Goal: Task Accomplishment & Management: Manage account settings

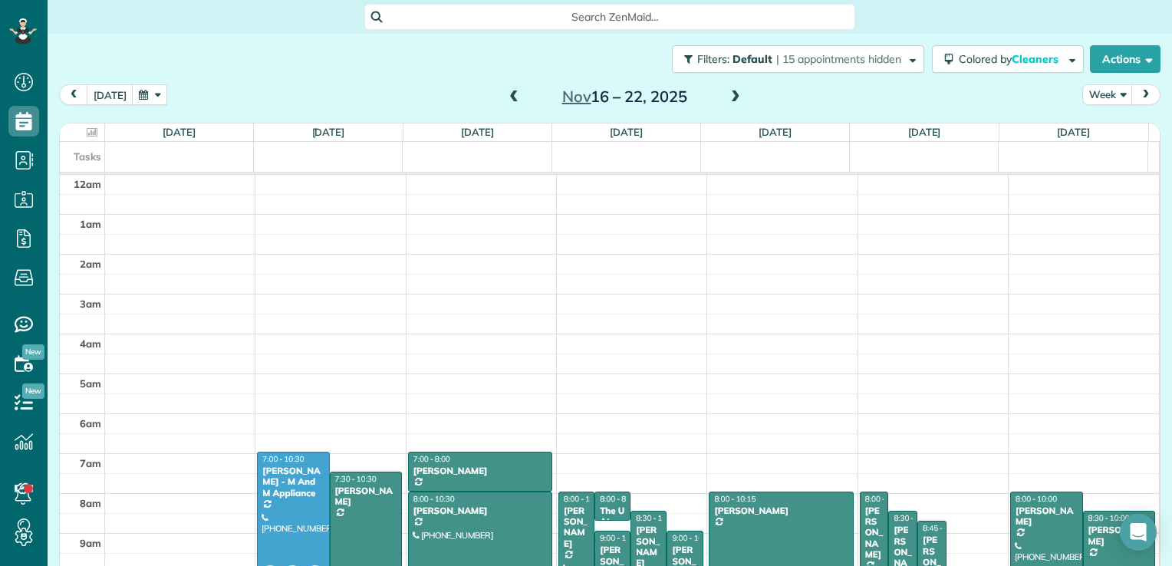
scroll to position [278, 0]
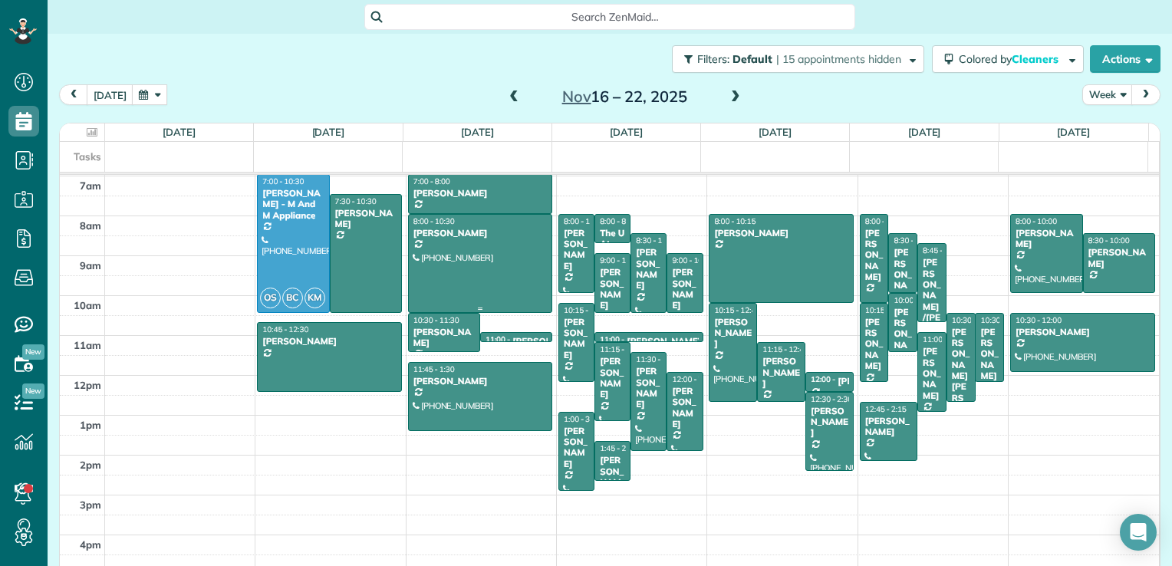
click at [409, 293] on div at bounding box center [480, 263] width 143 height 97
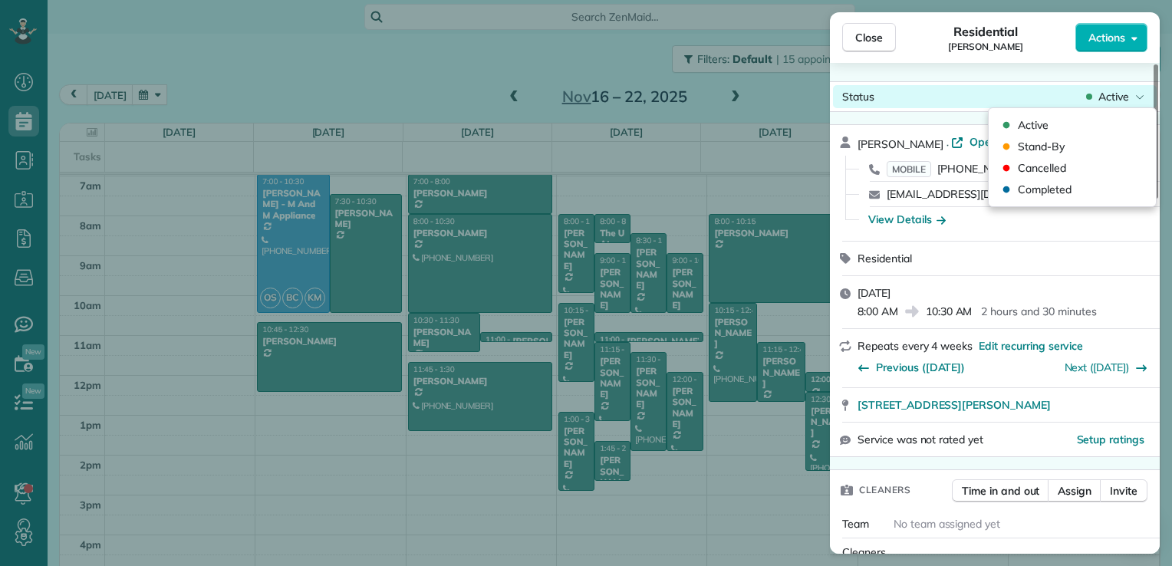
click at [1111, 97] on span "Active" at bounding box center [1114, 96] width 31 height 15
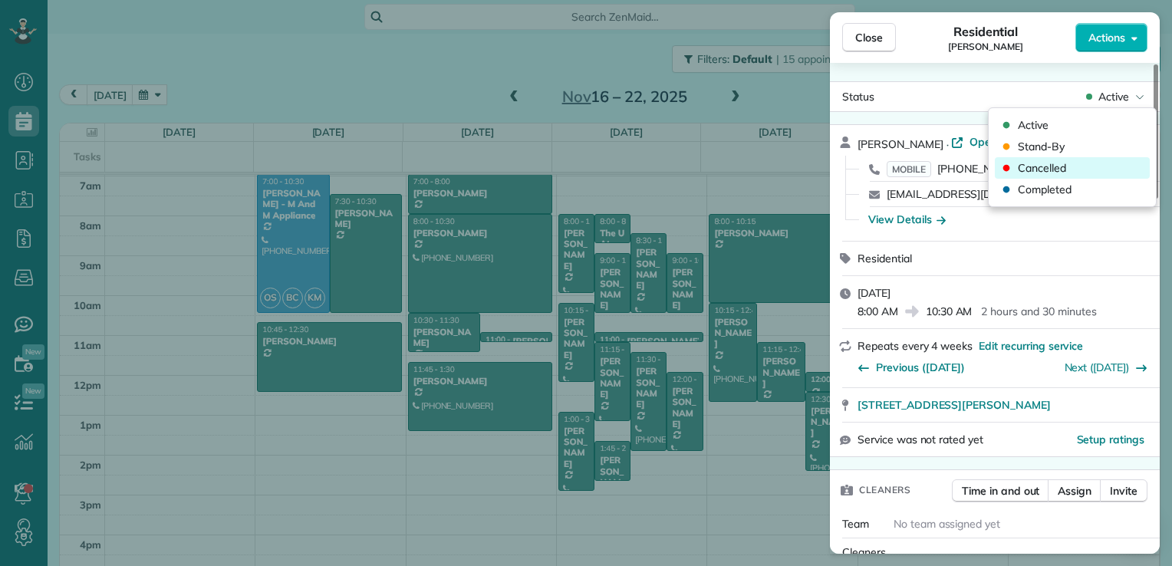
click at [1071, 171] on div "Cancelled" at bounding box center [1072, 167] width 155 height 21
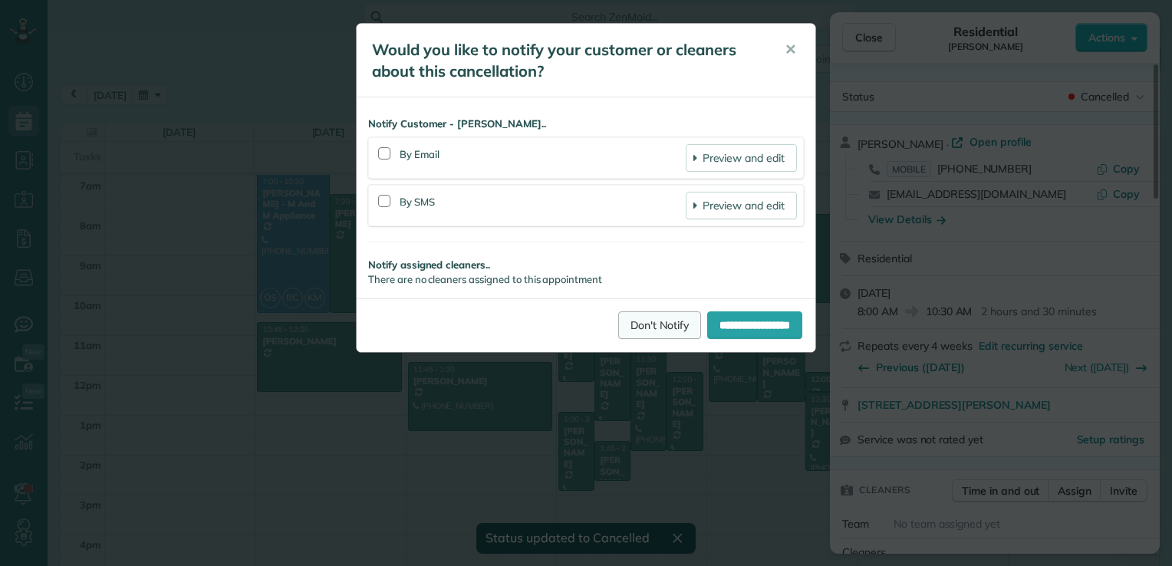
click at [641, 325] on link "Don't Notify" at bounding box center [659, 325] width 83 height 28
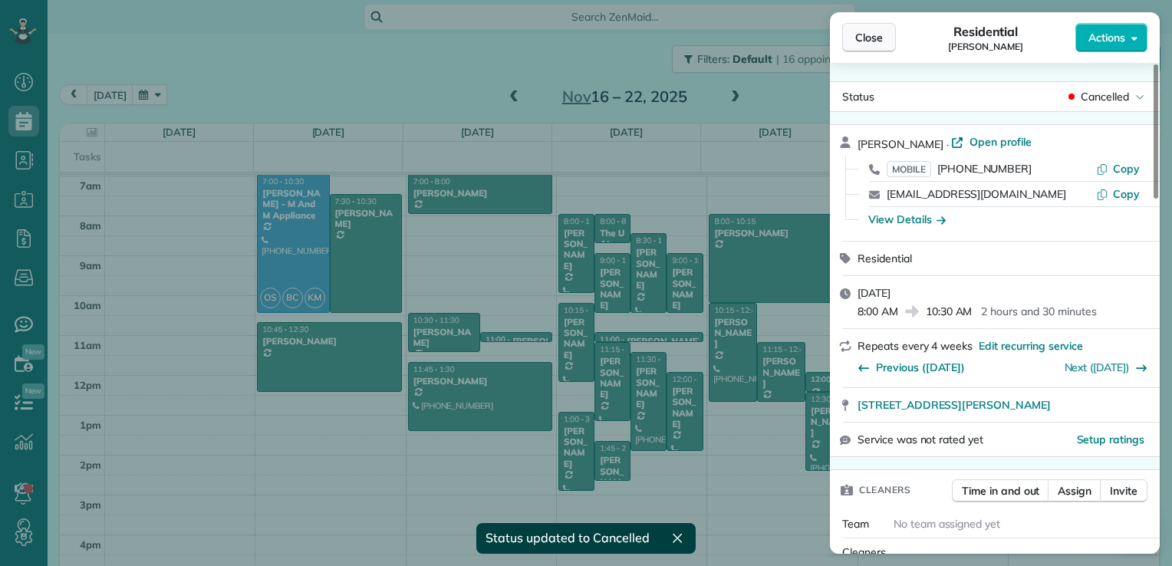
click at [855, 48] on button "Close" at bounding box center [869, 37] width 54 height 29
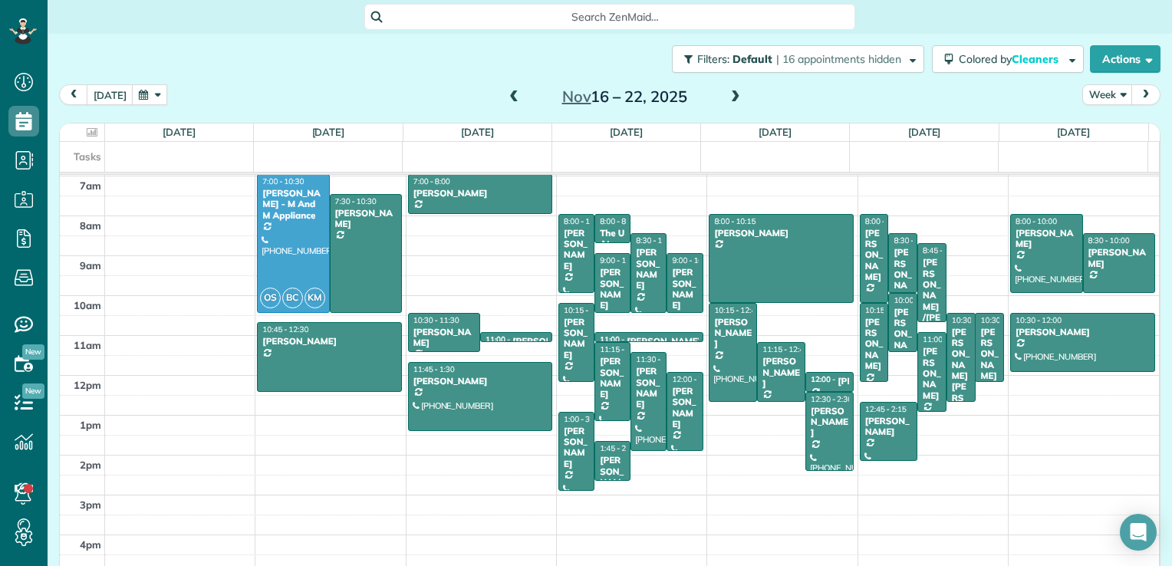
click at [145, 101] on button "button" at bounding box center [149, 94] width 35 height 21
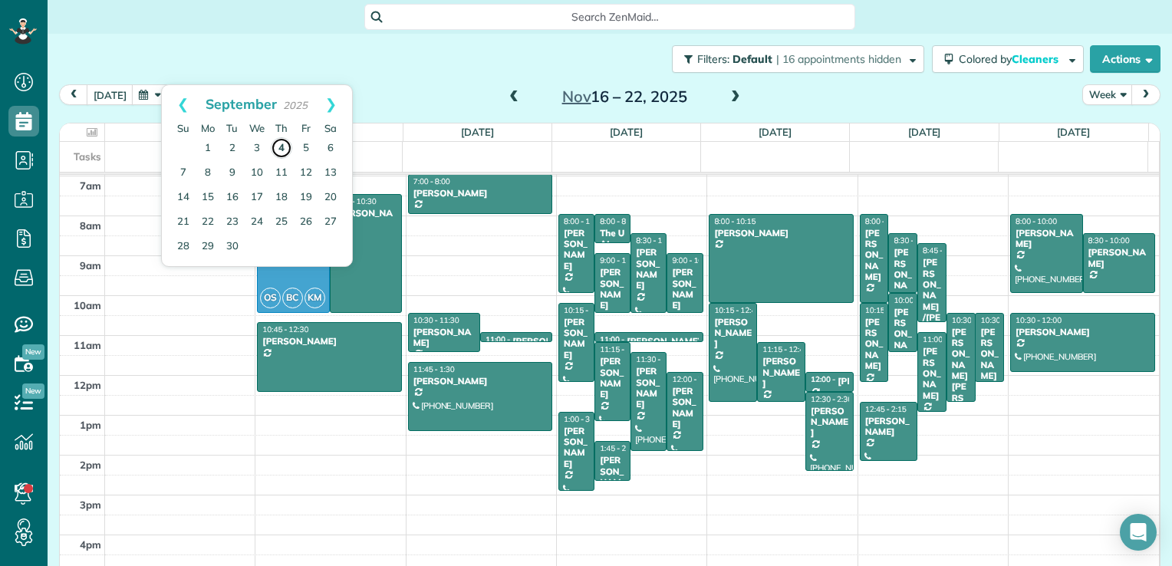
click at [275, 152] on link "4" at bounding box center [281, 147] width 21 height 21
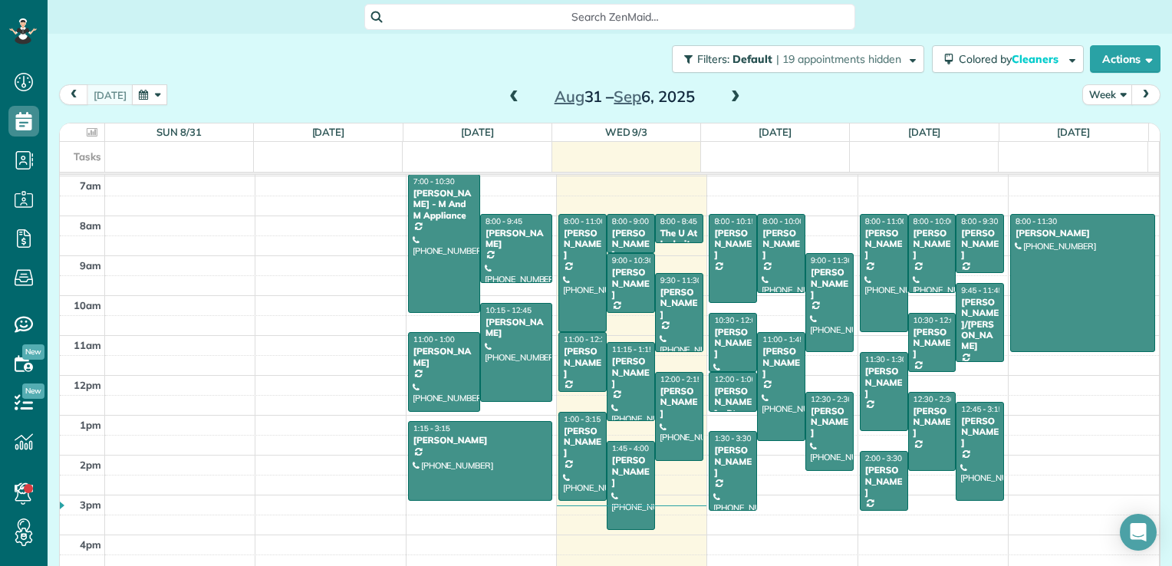
click at [727, 99] on span at bounding box center [735, 98] width 17 height 14
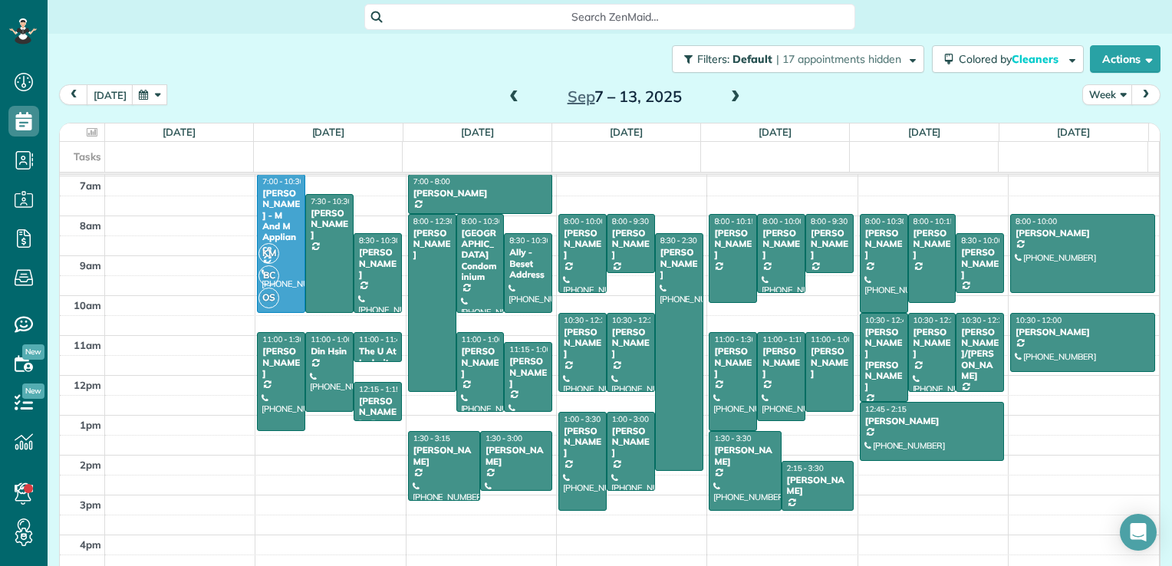
click at [509, 104] on span at bounding box center [514, 97] width 17 height 23
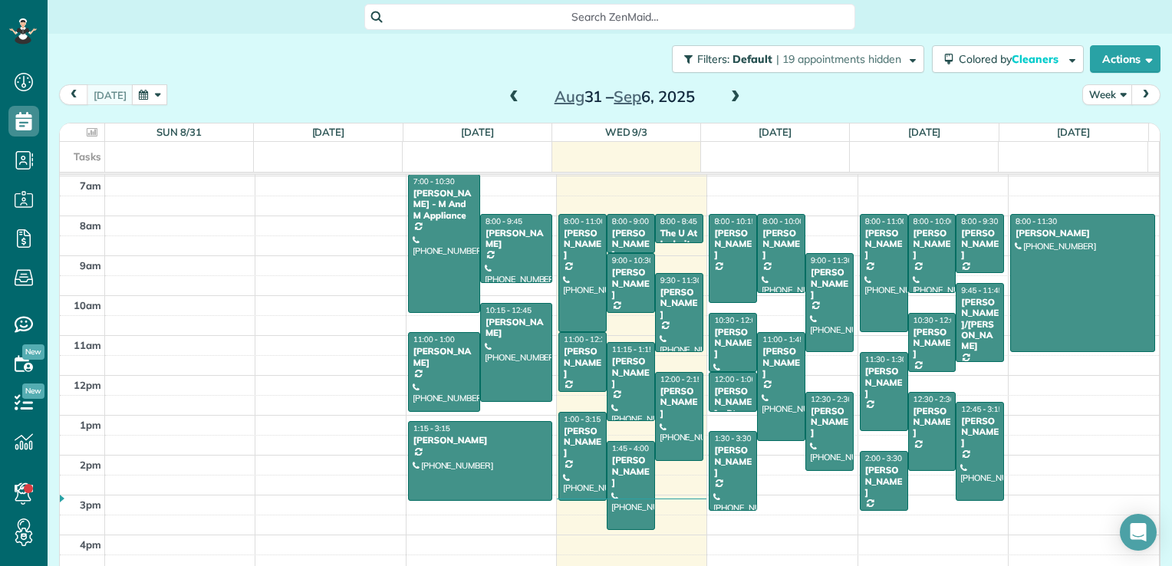
click at [732, 101] on span at bounding box center [735, 98] width 17 height 14
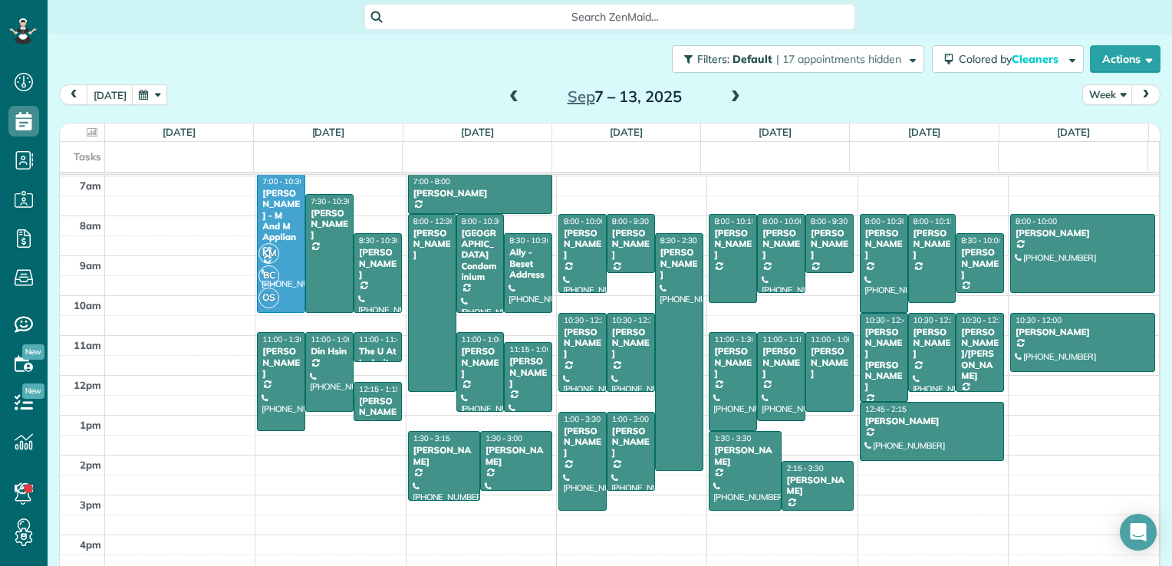
click at [506, 100] on span at bounding box center [514, 98] width 17 height 14
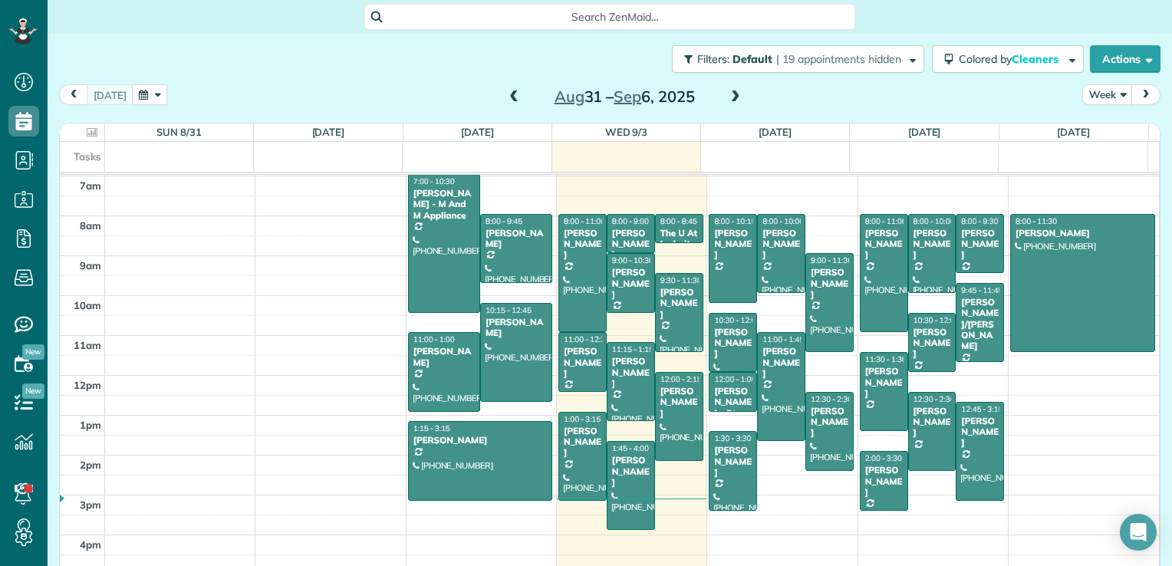
click at [727, 103] on span at bounding box center [735, 98] width 17 height 14
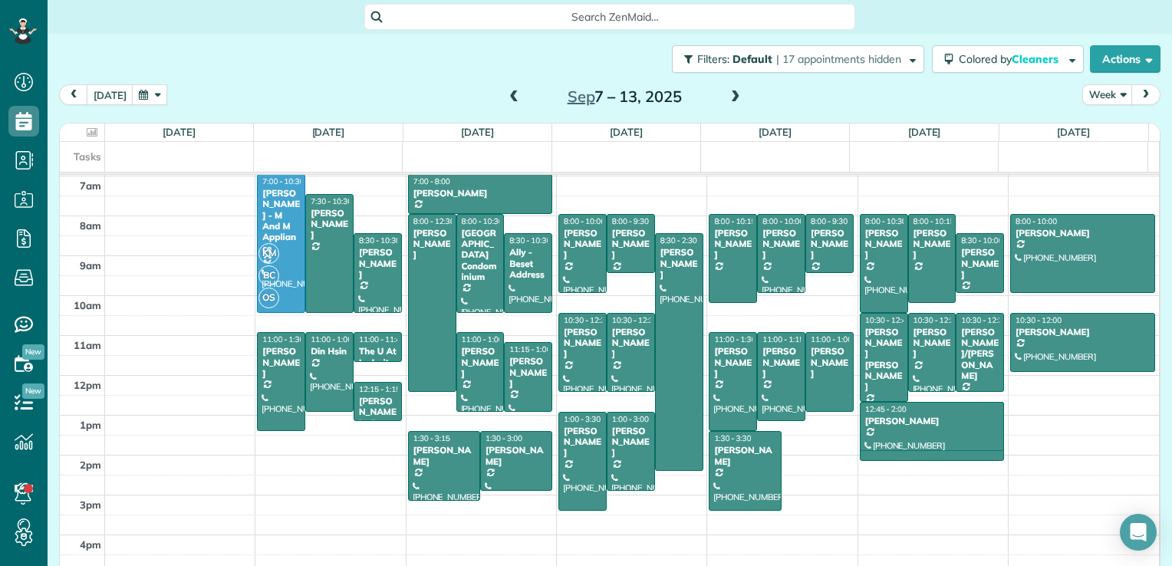
drag, startPoint x: 792, startPoint y: 489, endPoint x: 968, endPoint y: 434, distance: 184.9
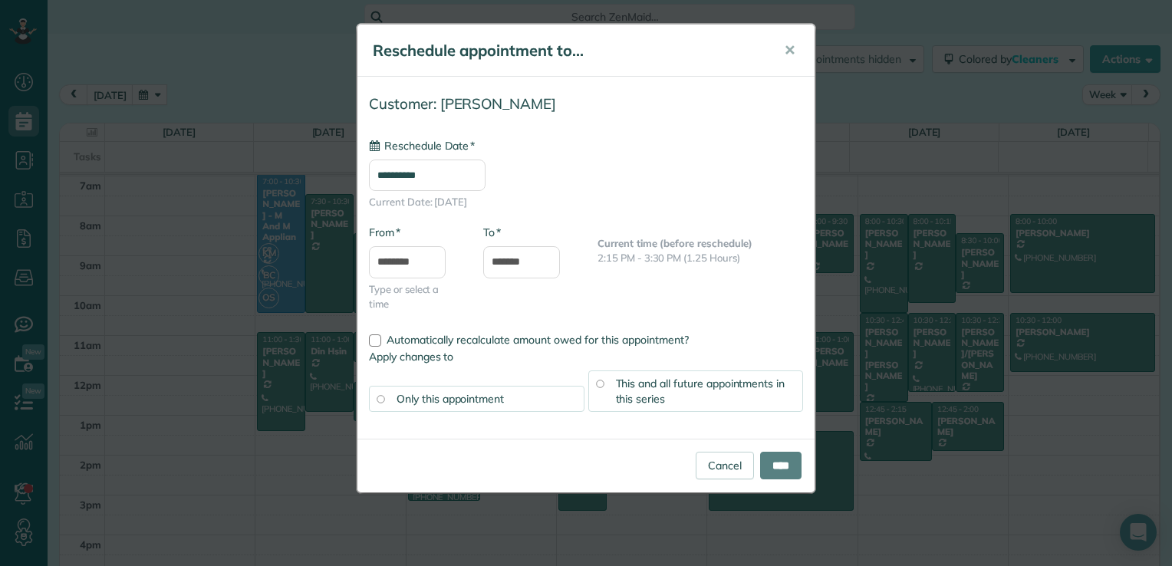
type input "**********"
click at [800, 461] on input "****" at bounding box center [780, 466] width 41 height 28
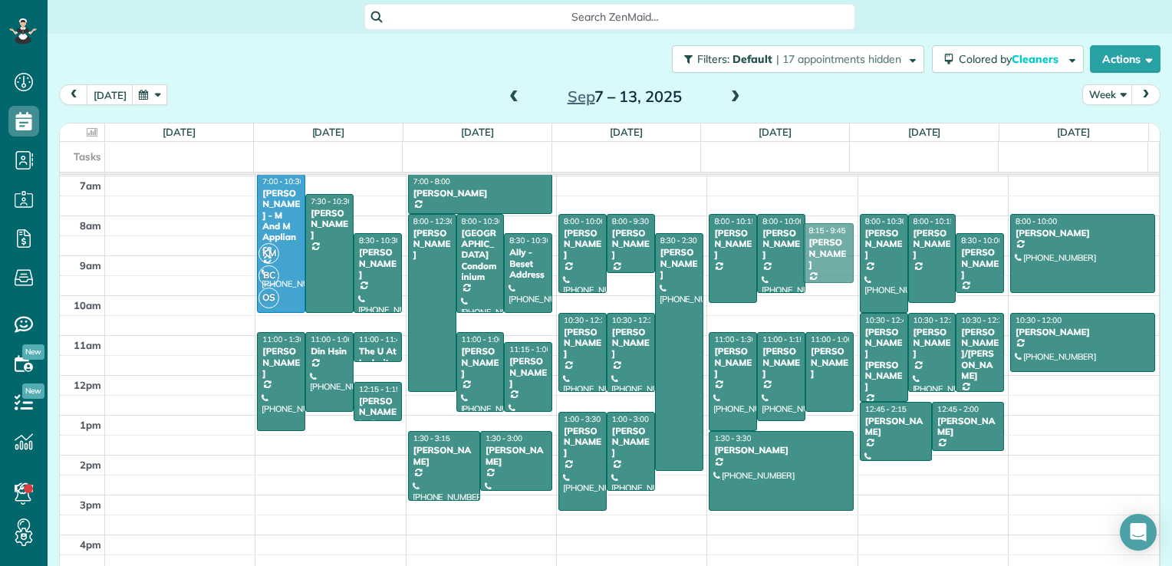
drag, startPoint x: 811, startPoint y: 229, endPoint x: 806, endPoint y: 238, distance: 9.6
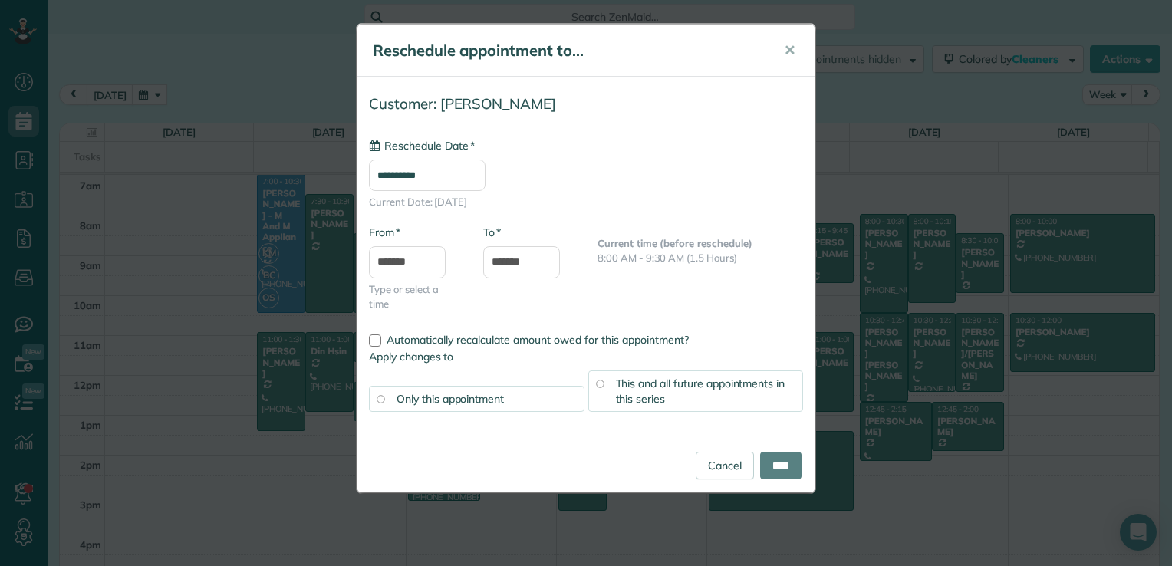
type input "**********"
click at [734, 465] on link "Cancel" at bounding box center [725, 466] width 58 height 28
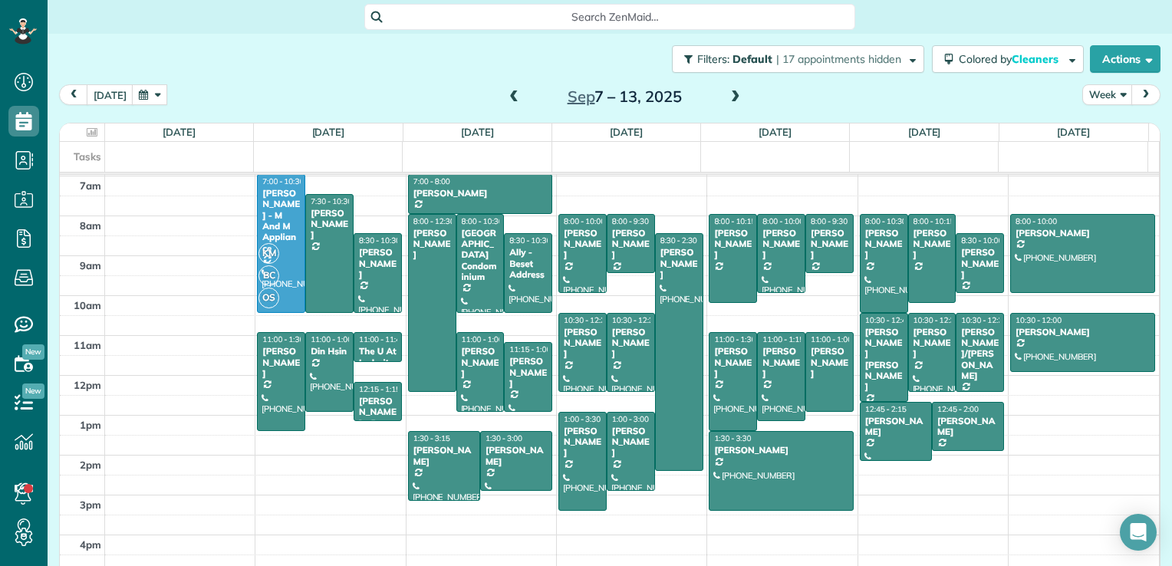
click at [506, 95] on span at bounding box center [514, 98] width 17 height 14
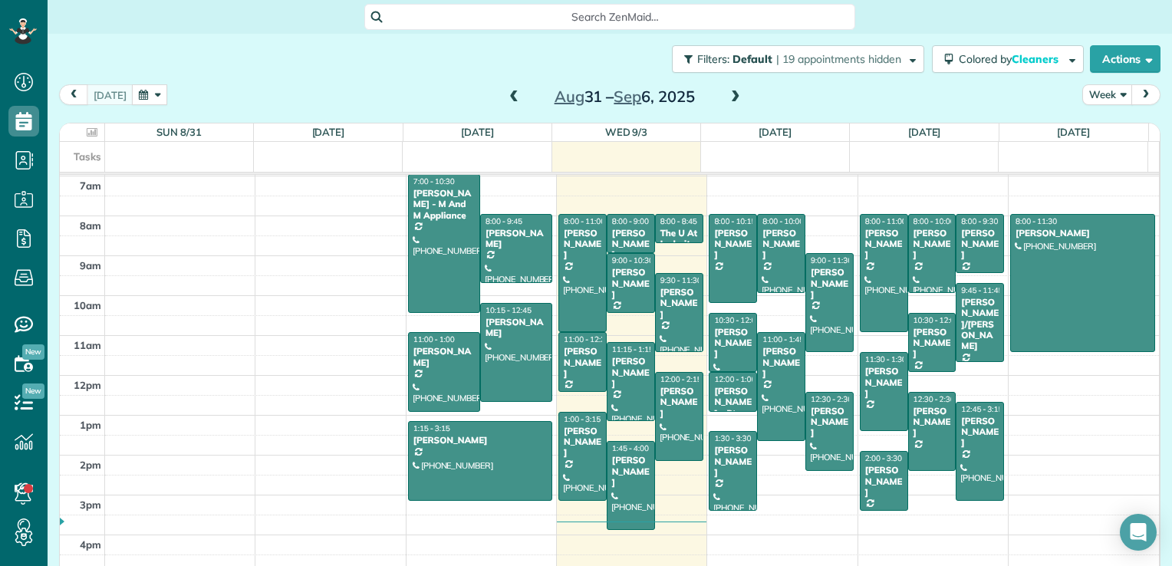
click at [727, 97] on span at bounding box center [735, 98] width 17 height 14
